Goal: Information Seeking & Learning: Learn about a topic

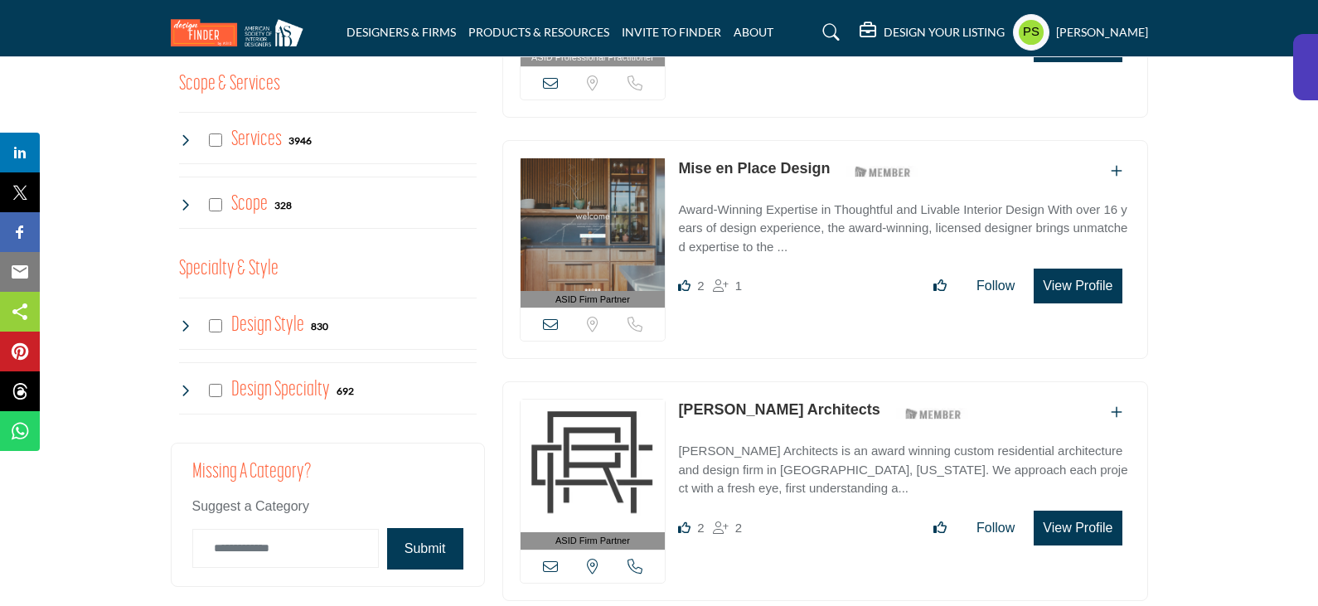
scroll to position [1410, 0]
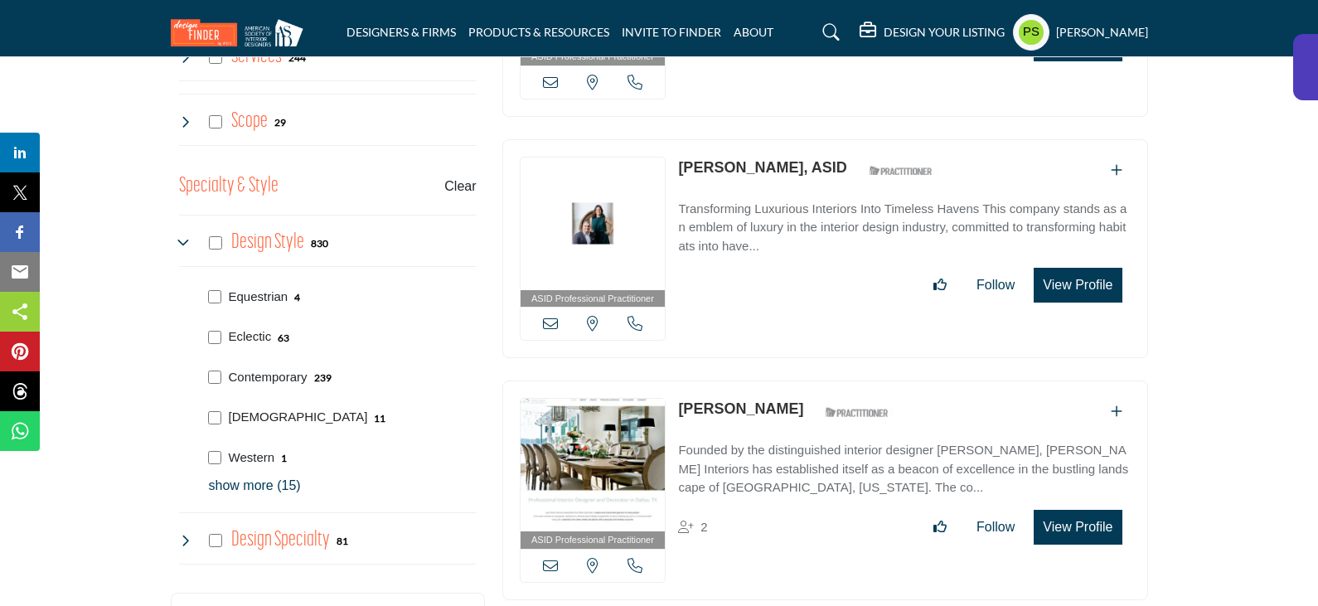
scroll to position [1481, 0]
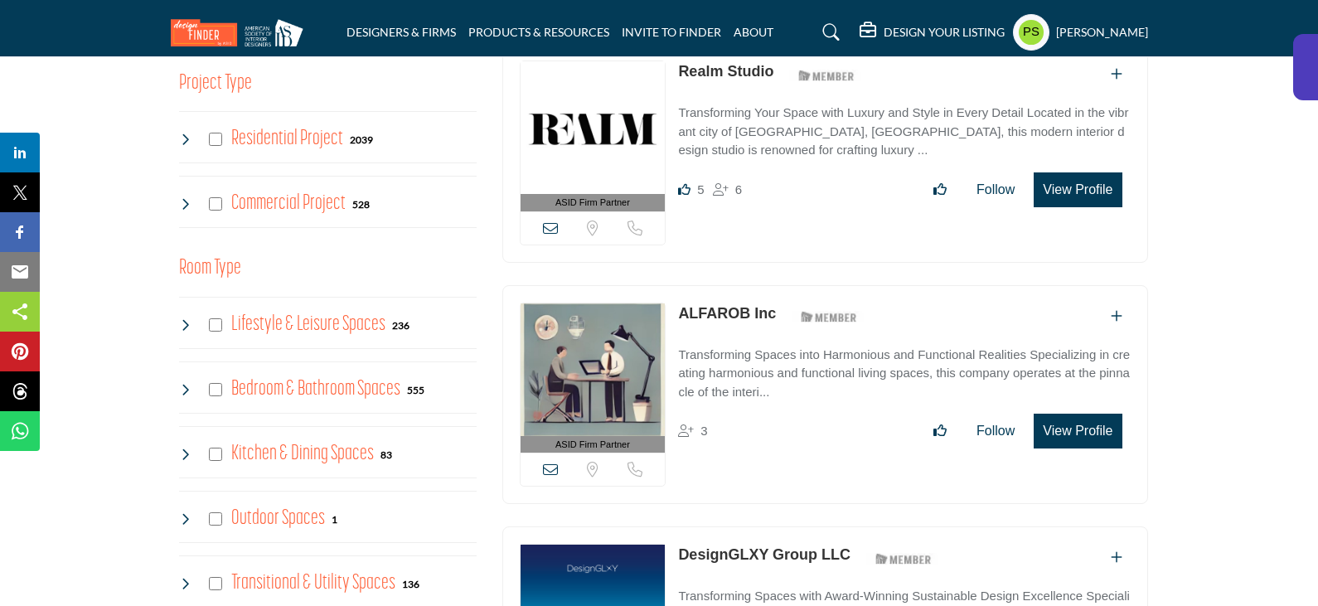
scroll to position [1327, 0]
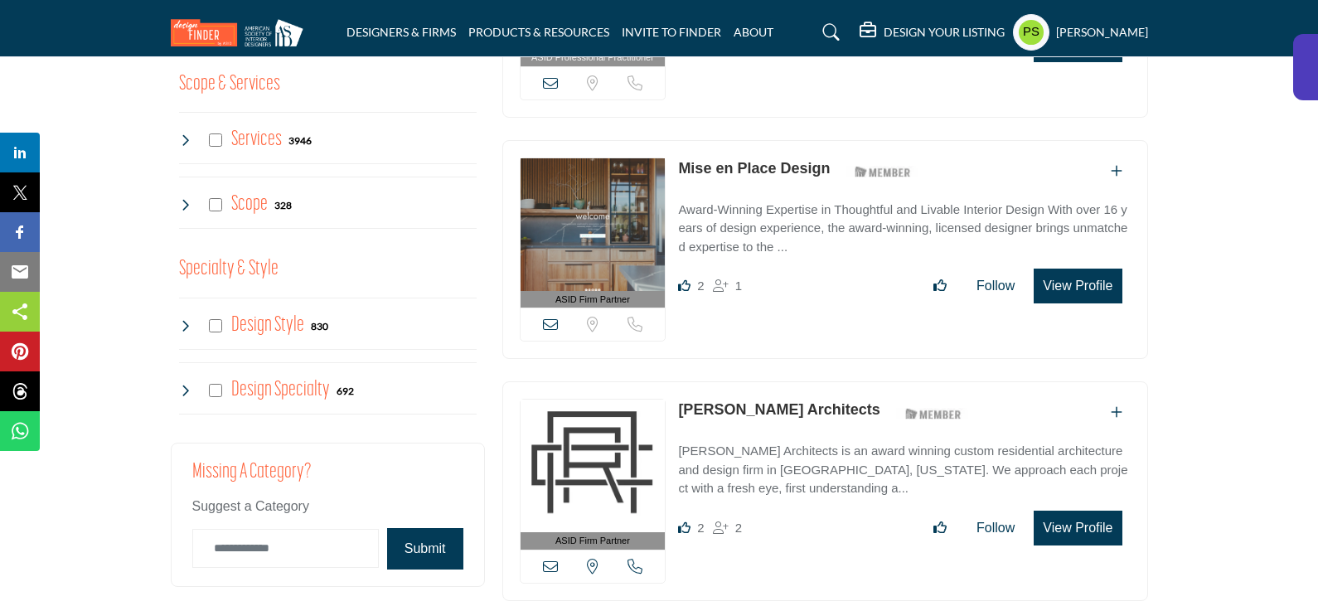
click at [182, 319] on icon at bounding box center [185, 325] width 13 height 13
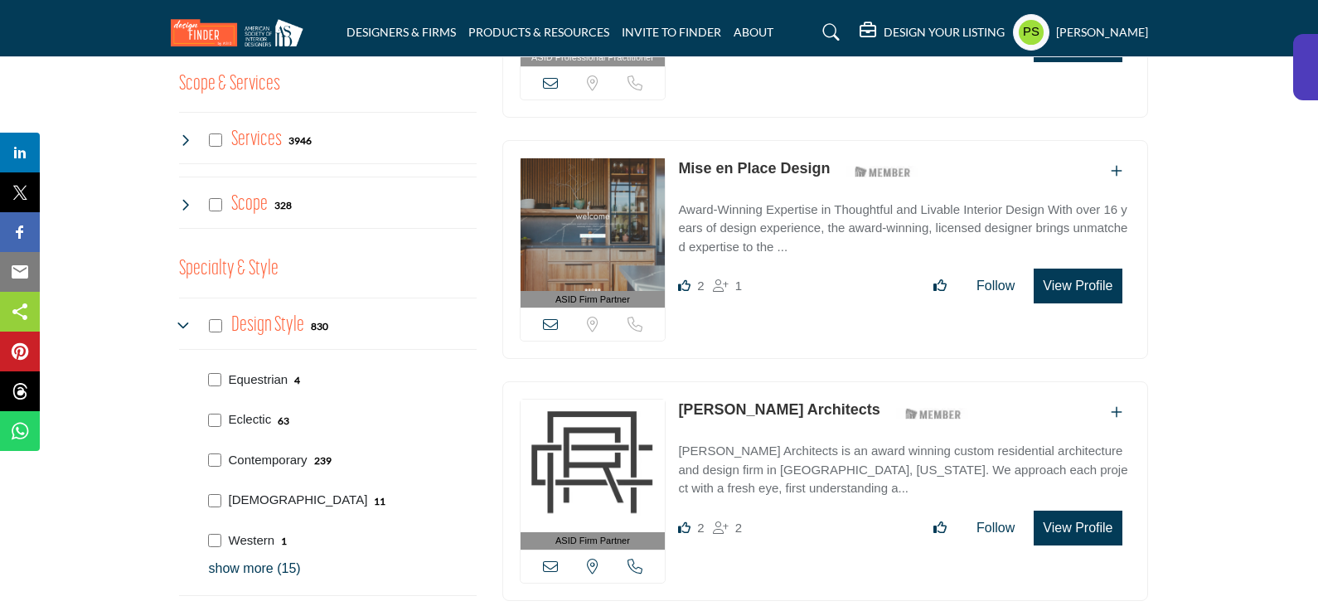
scroll to position [1410, 0]
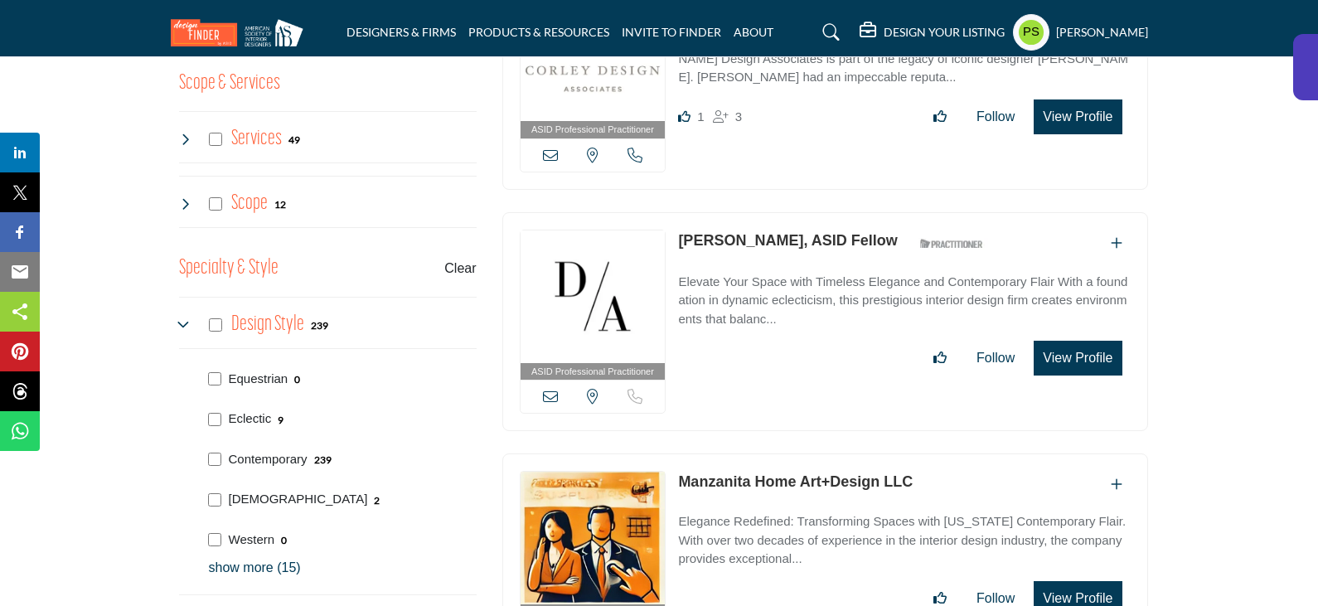
scroll to position [1327, 0]
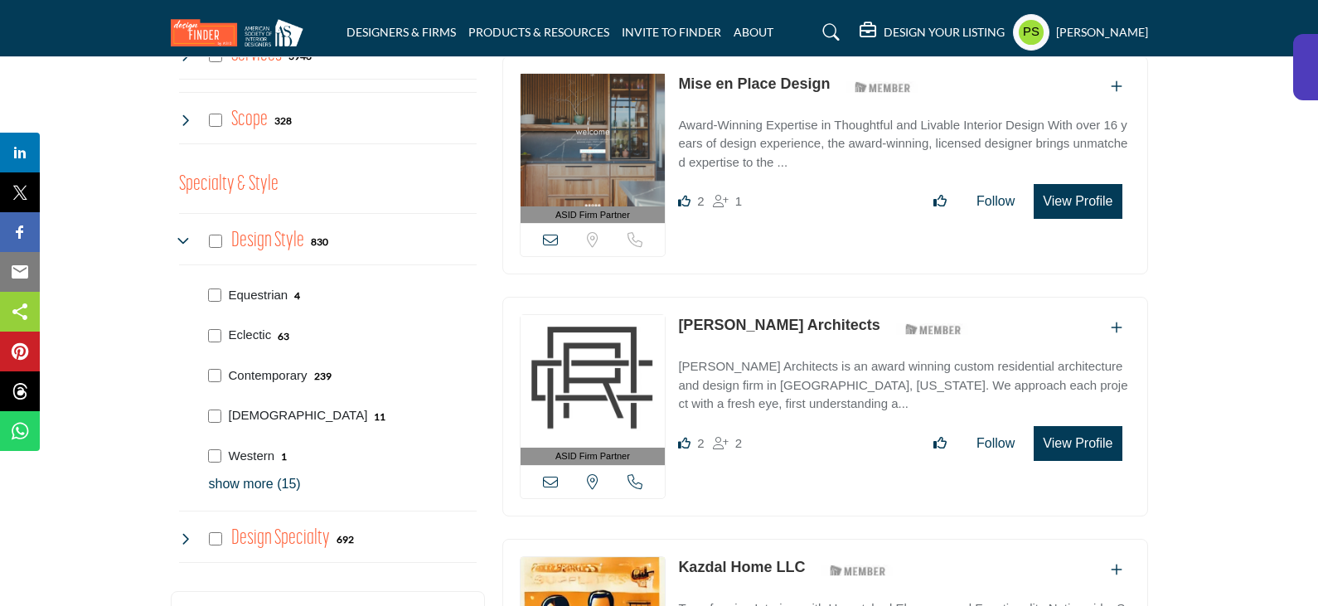
scroll to position [1492, 0]
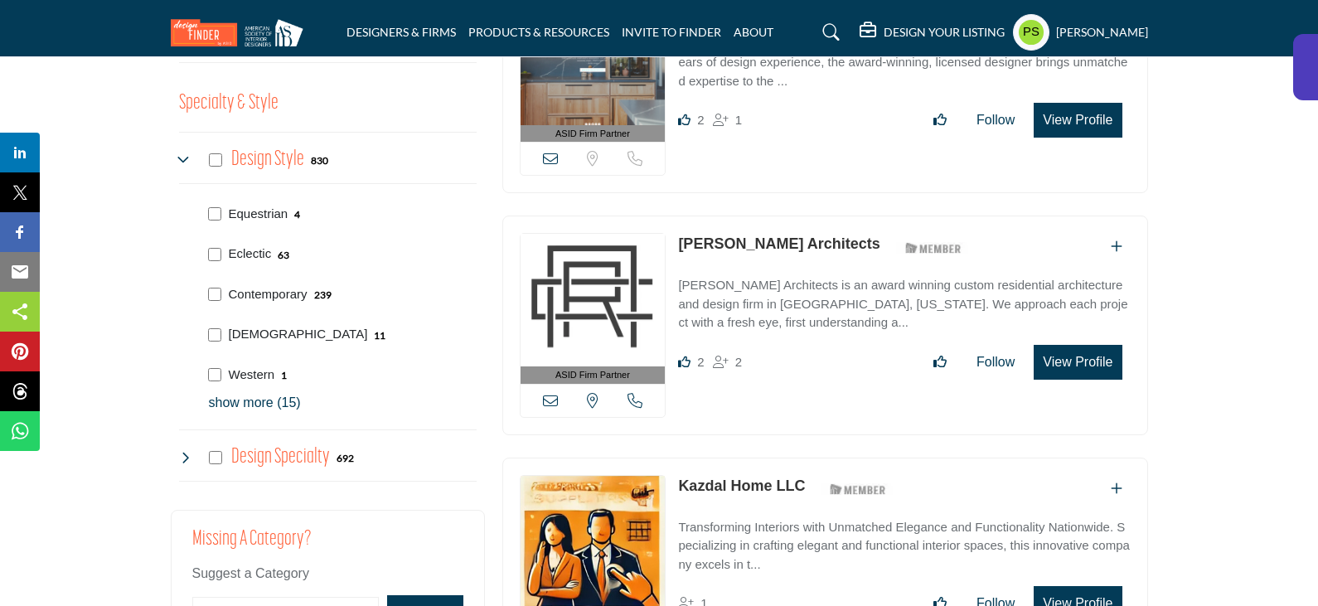
click at [255, 393] on p "show more (15)" at bounding box center [343, 403] width 268 height 20
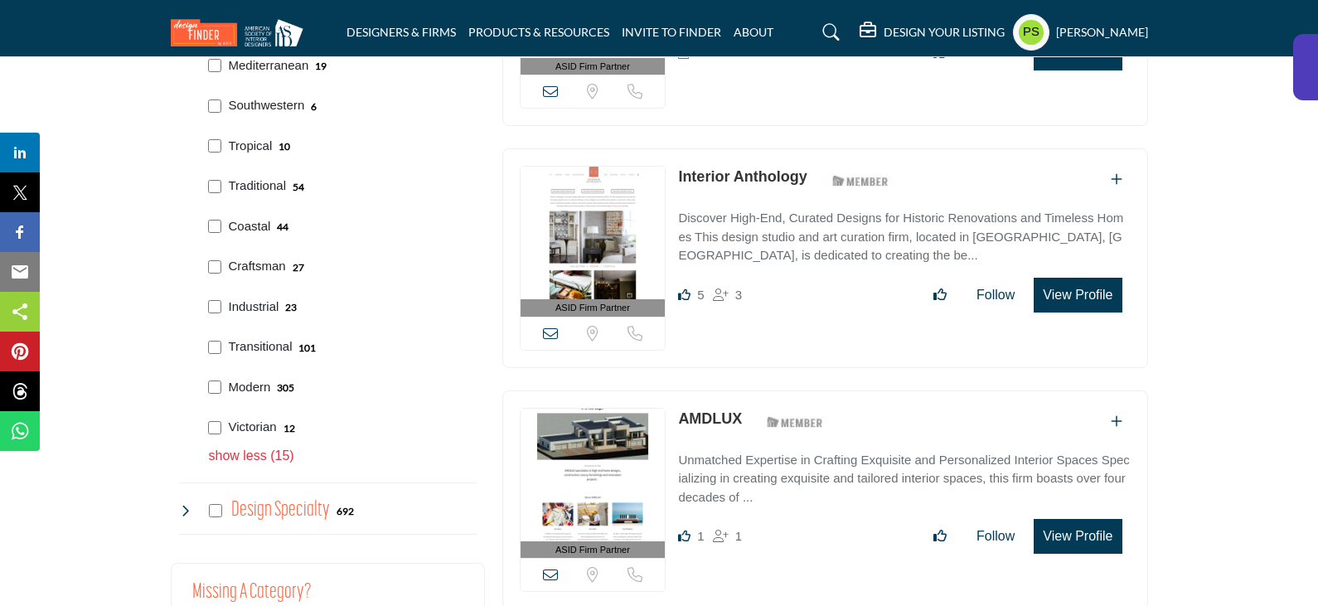
scroll to position [2073, 0]
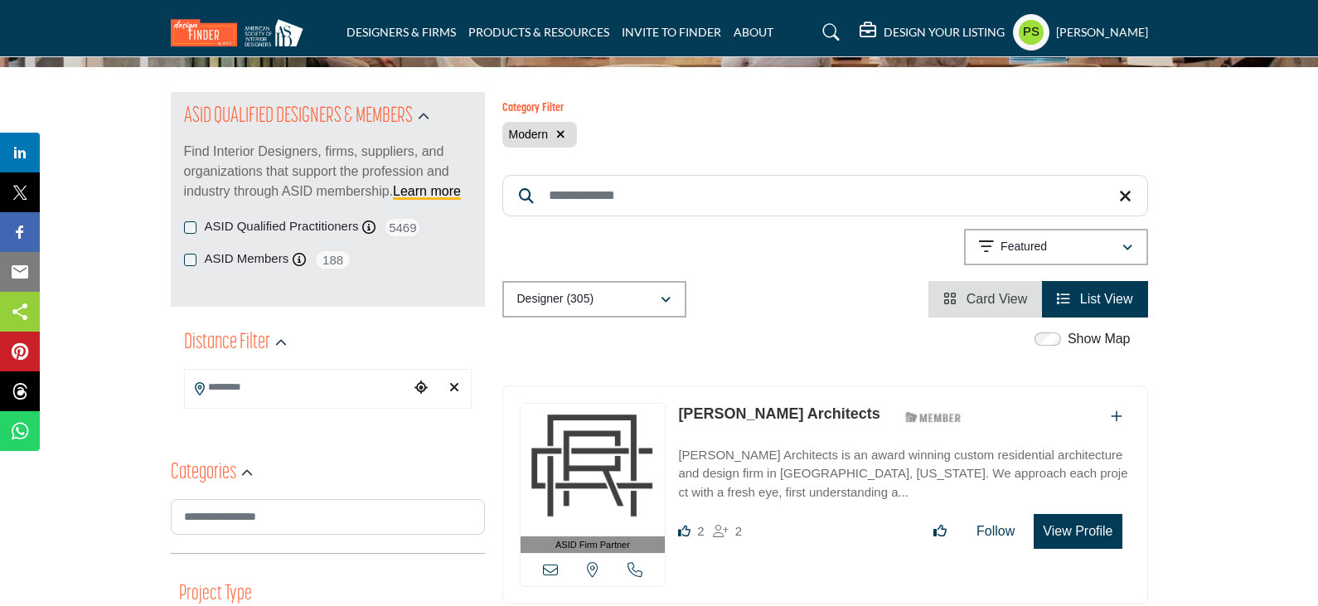
scroll to position [166, 0]
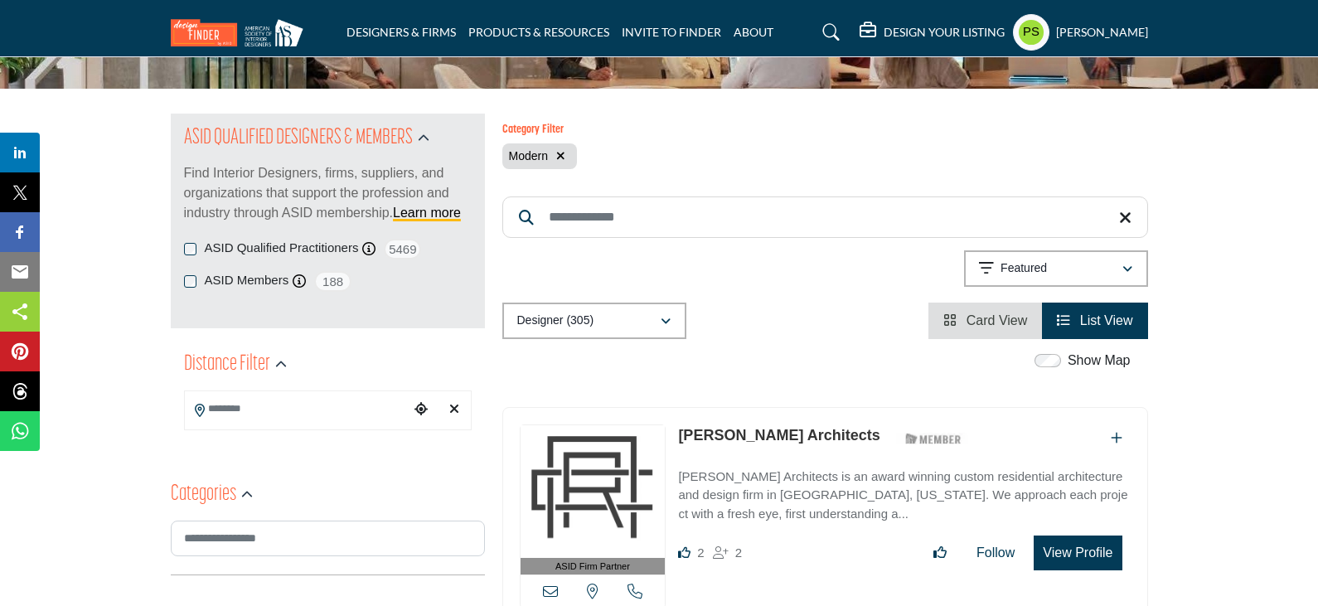
click at [791, 351] on div "Show Map" at bounding box center [816, 362] width 646 height 22
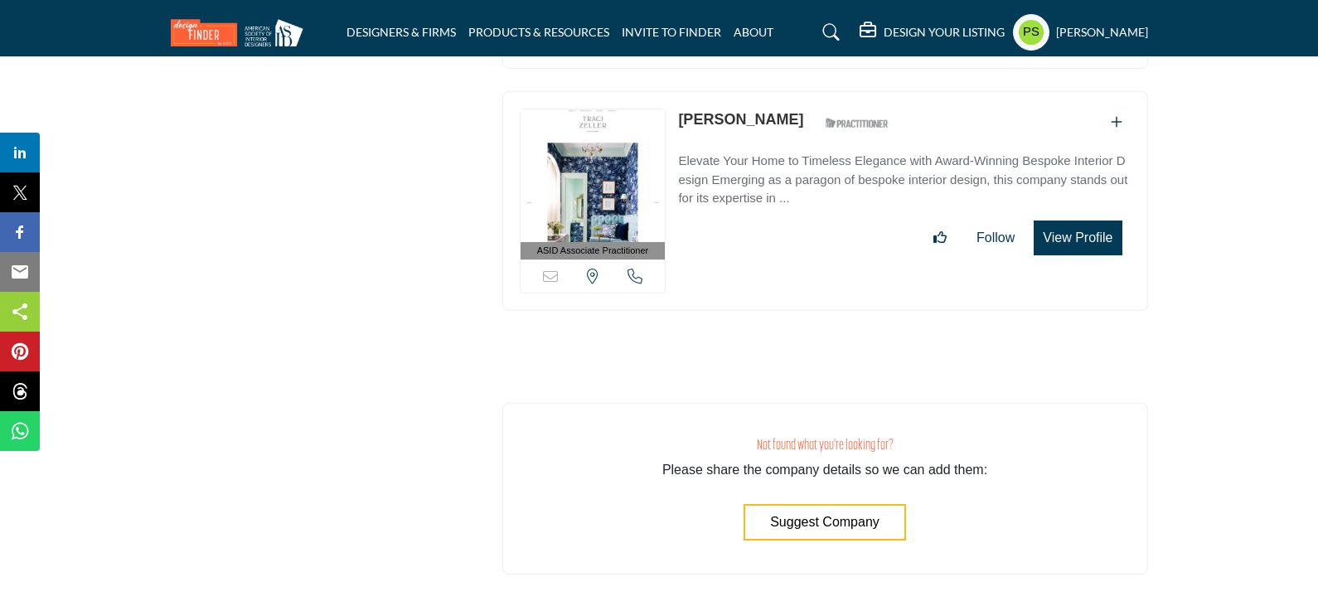
scroll to position [0, 0]
